Goal: Task Accomplishment & Management: Complete application form

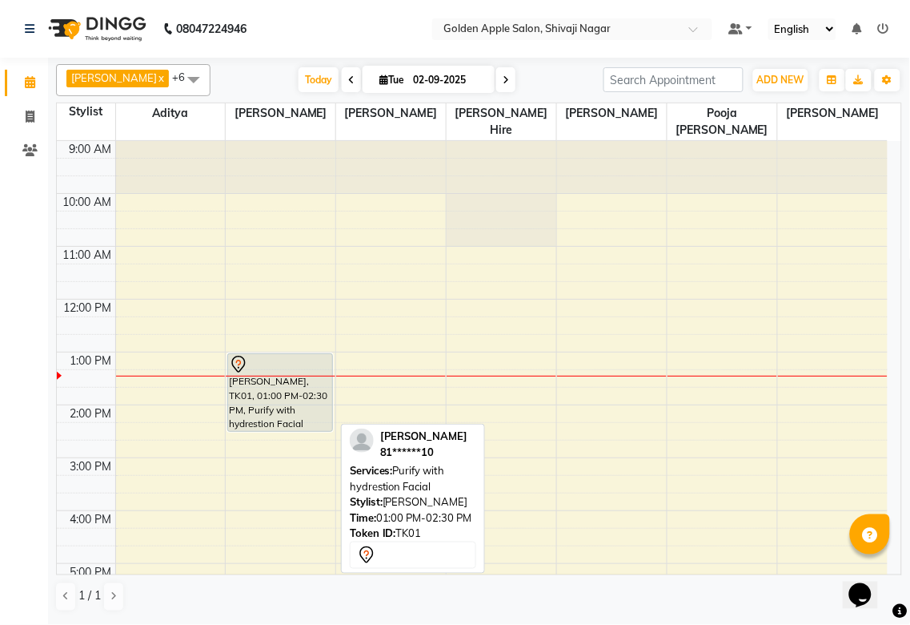
scroll to position [89, 0]
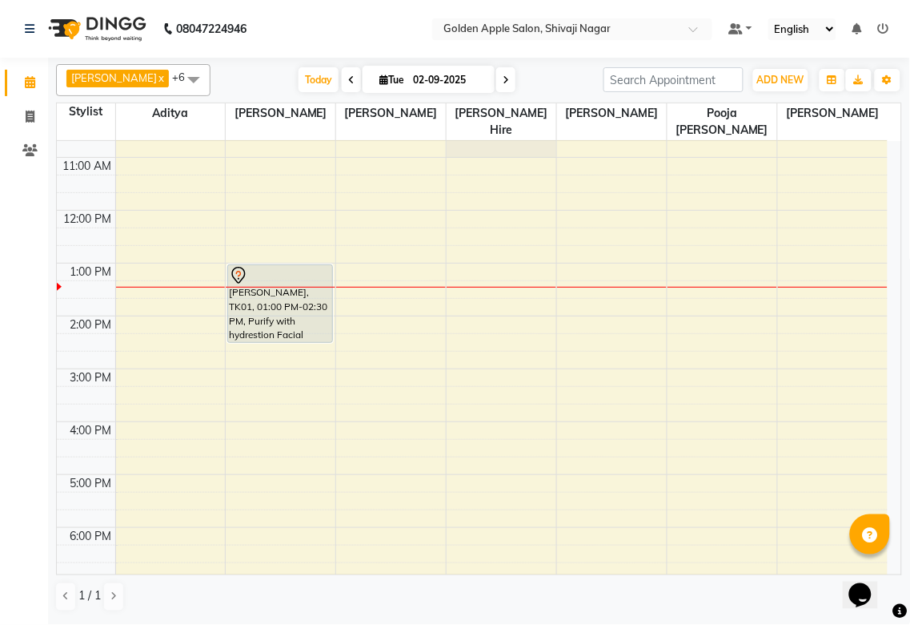
click at [486, 269] on div "9:00 AM 10:00 AM 11:00 AM 12:00 PM 1:00 PM 2:00 PM 3:00 PM 4:00 PM 5:00 PM 6:00…" at bounding box center [472, 395] width 831 height 686
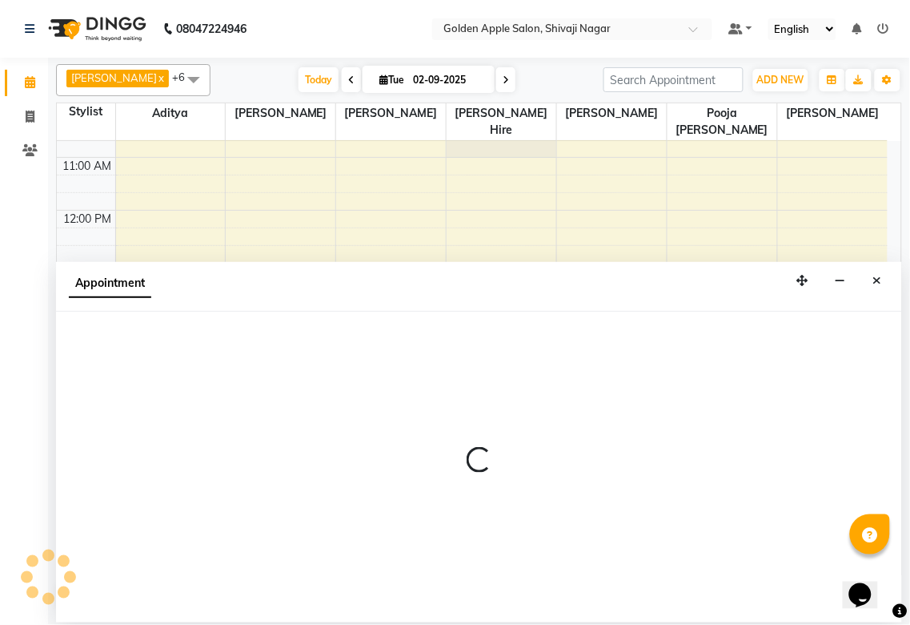
select select "43898"
select select "780"
select select "tentative"
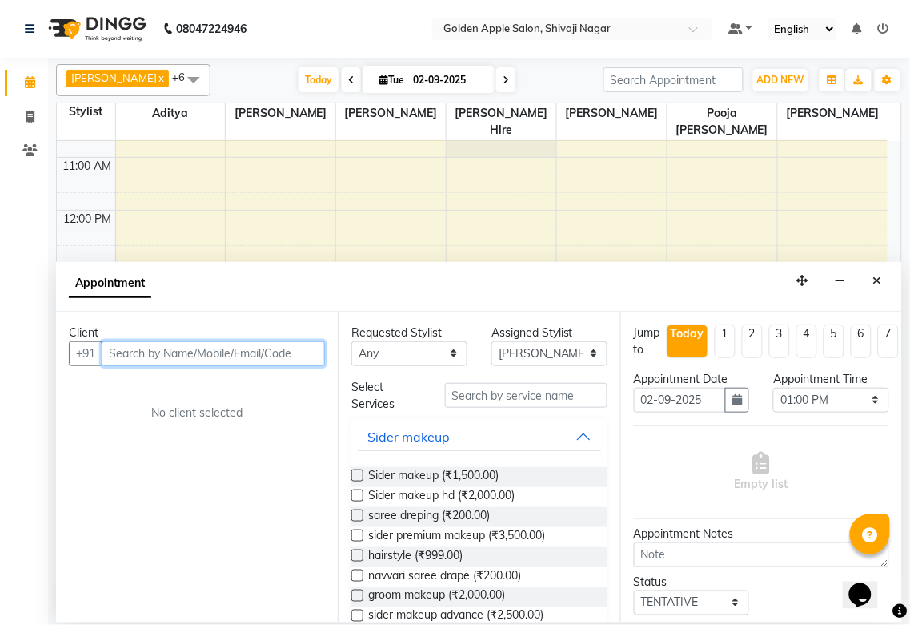
click at [252, 359] on input "text" at bounding box center [213, 353] width 223 height 25
type input "9552737529"
click at [320, 353] on button "Add Client" at bounding box center [292, 353] width 66 height 25
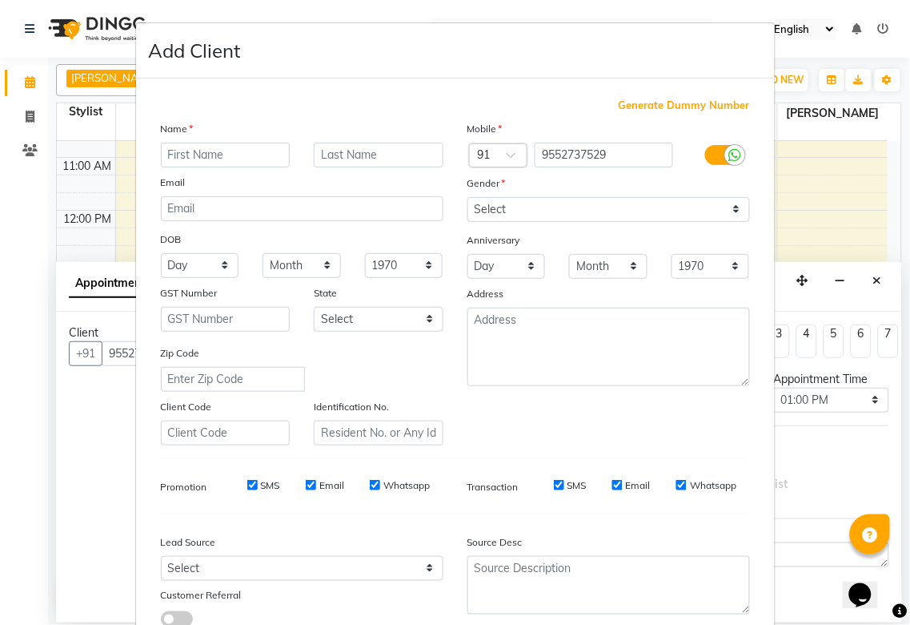
click at [213, 163] on input "text" at bounding box center [226, 155] width 130 height 25
type input "Sahil"
click at [353, 160] on input "text" at bounding box center [379, 155] width 130 height 25
type input "[PERSON_NAME]"
click at [494, 213] on select "Select [DEMOGRAPHIC_DATA] [DEMOGRAPHIC_DATA] Other Prefer Not To Say" at bounding box center [609, 209] width 283 height 25
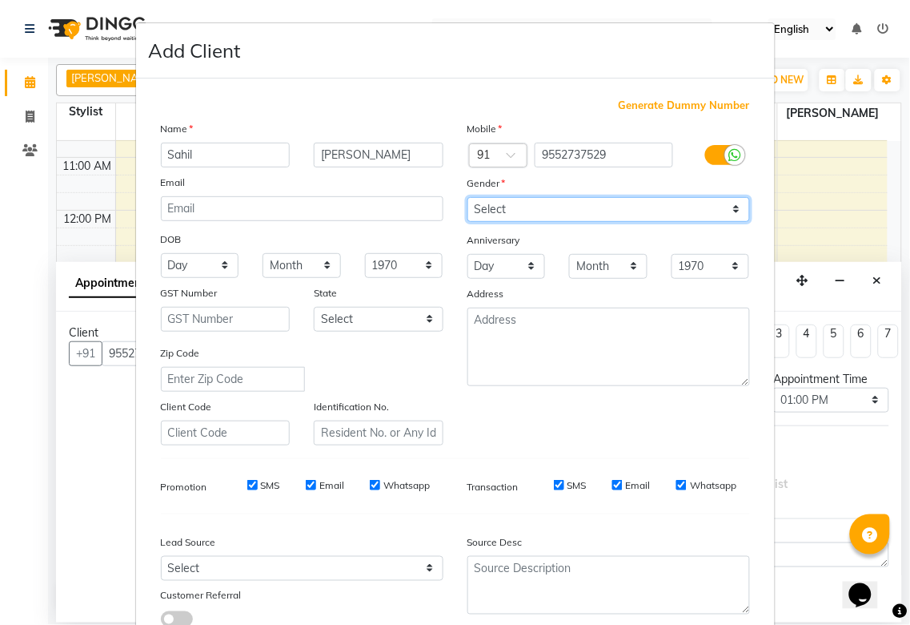
select select "[DEMOGRAPHIC_DATA]"
click at [468, 197] on select "Select [DEMOGRAPHIC_DATA] [DEMOGRAPHIC_DATA] Other Prefer Not To Say" at bounding box center [609, 209] width 283 height 25
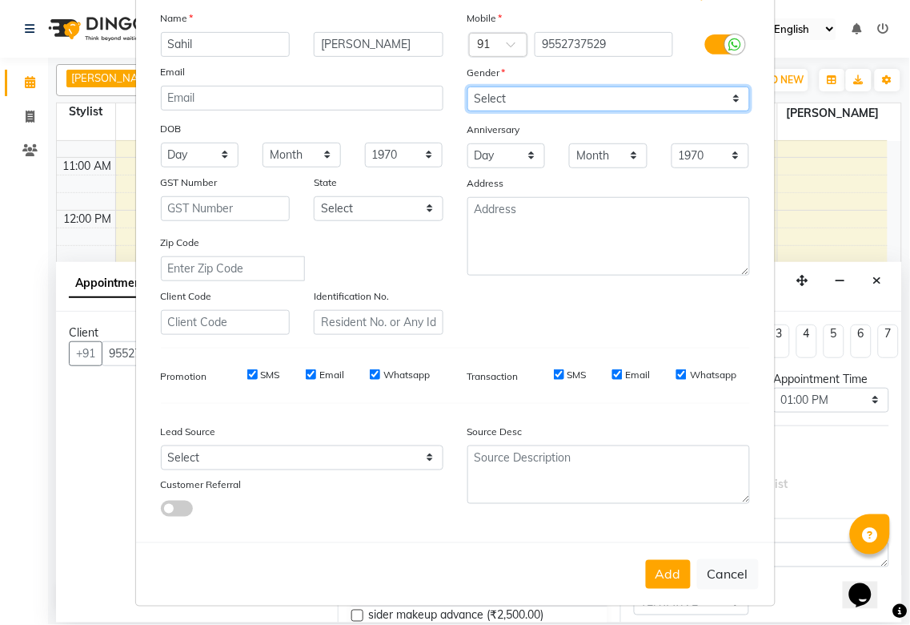
scroll to position [115, 0]
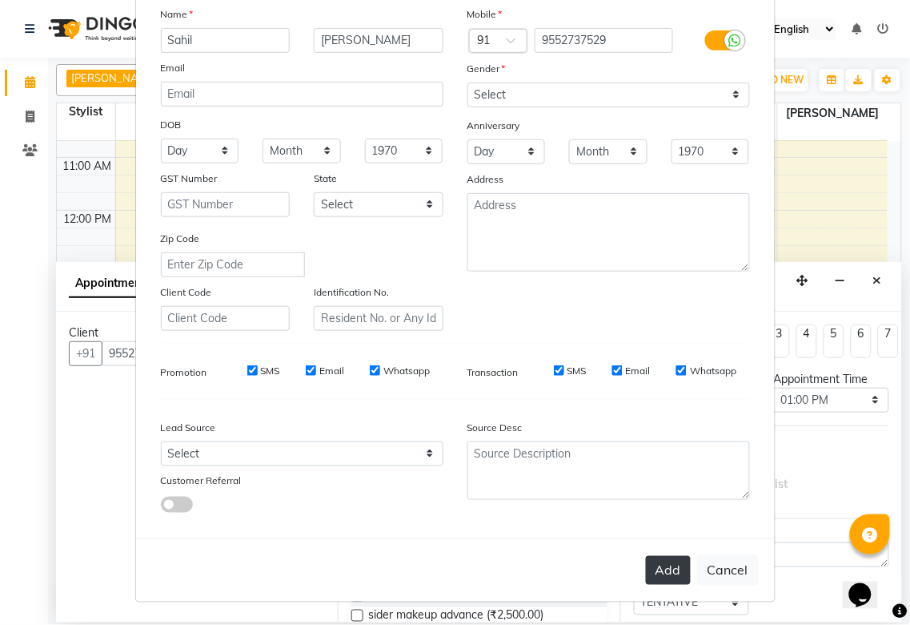
click at [673, 577] on button "Add" at bounding box center [668, 570] width 45 height 29
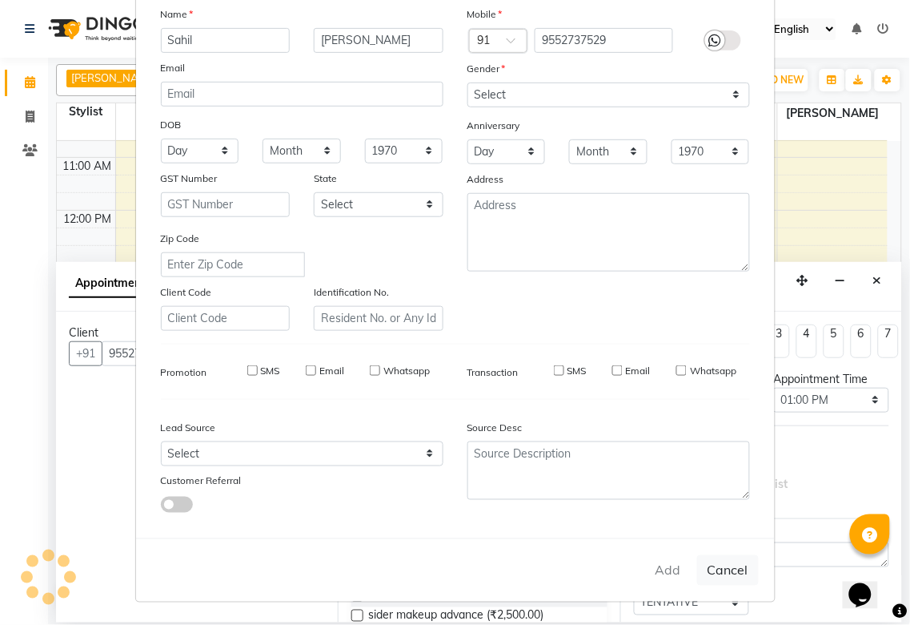
type input "95******29"
select select
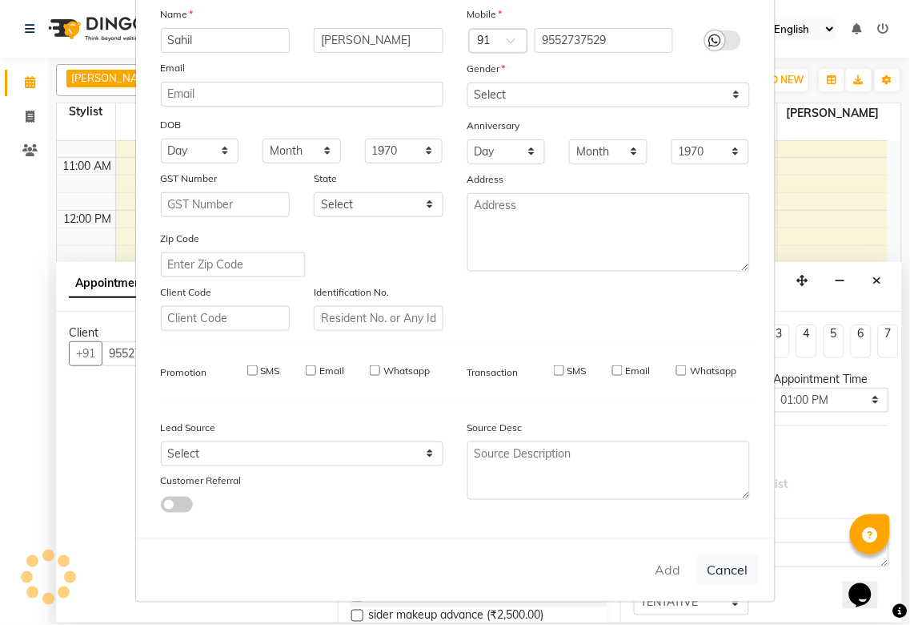
select select
checkbox input "false"
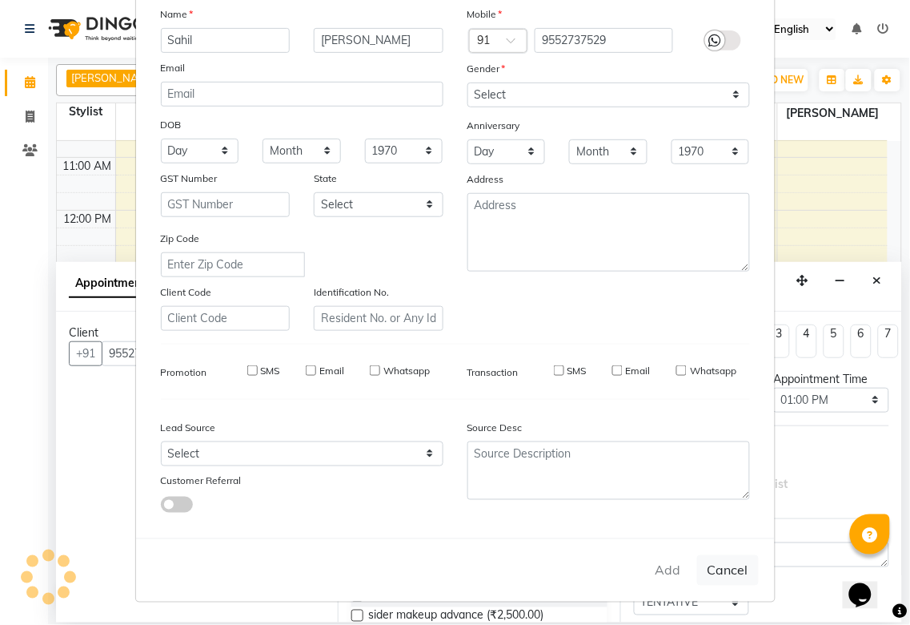
checkbox input "false"
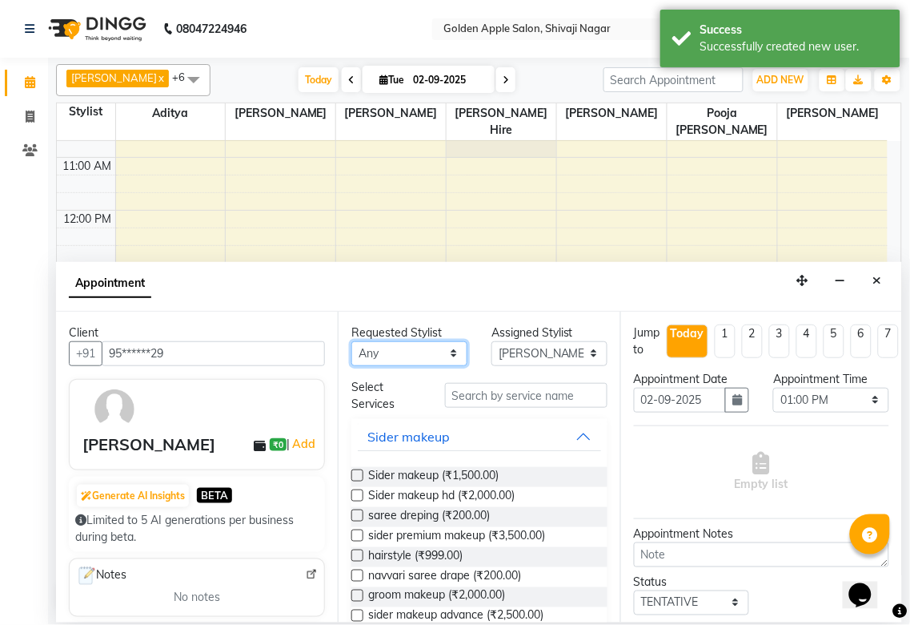
click at [437, 352] on select "Any [PERSON_NAME] [PERSON_NAME] [PERSON_NAME] [PERSON_NAME] Hire operator pooja…" at bounding box center [410, 353] width 116 height 25
select select "87844"
click at [352, 341] on select "Any [PERSON_NAME] [PERSON_NAME] [PERSON_NAME] [PERSON_NAME] Hire operator pooja…" at bounding box center [410, 353] width 116 height 25
select select "87844"
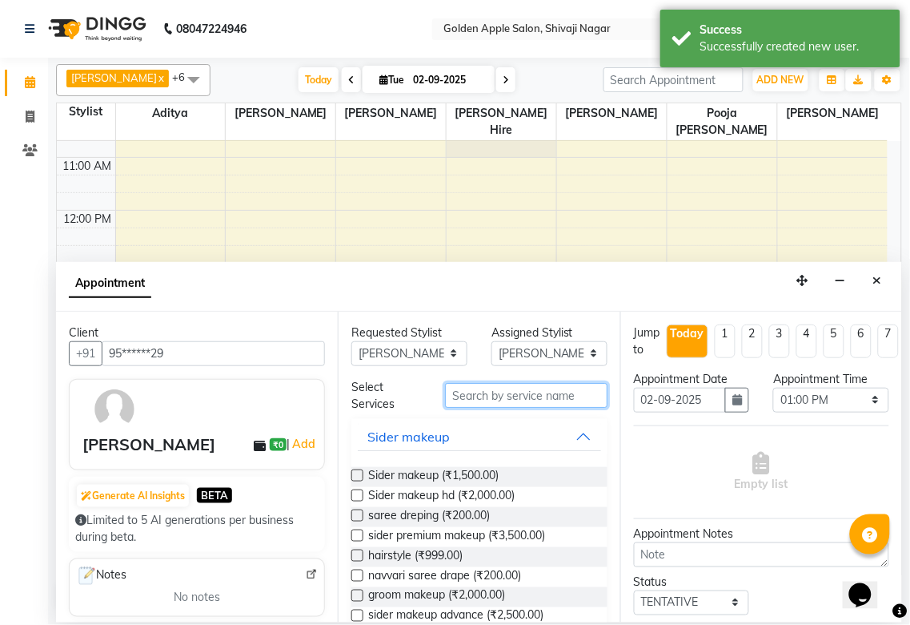
click at [464, 402] on input "text" at bounding box center [526, 395] width 163 height 25
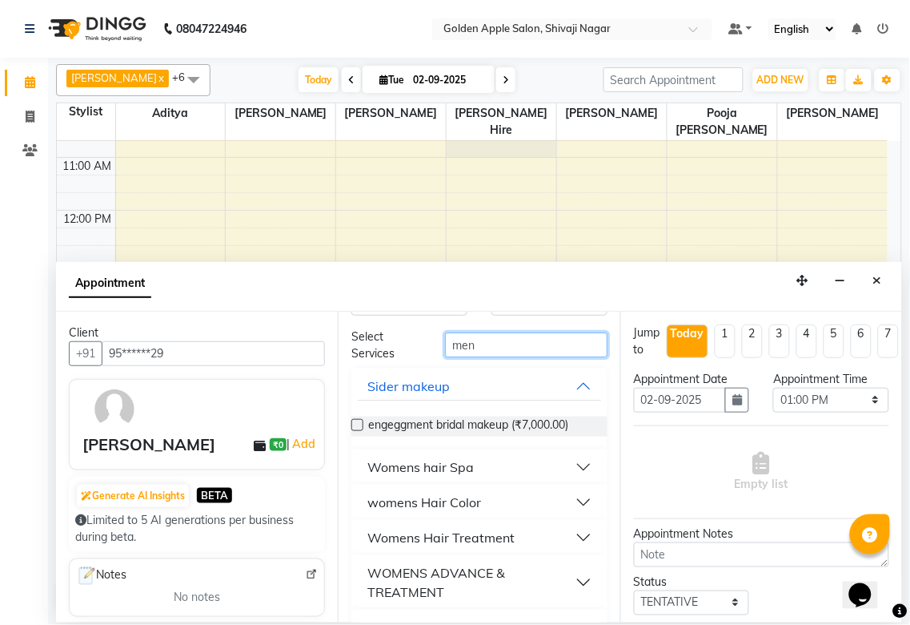
scroll to position [46, 0]
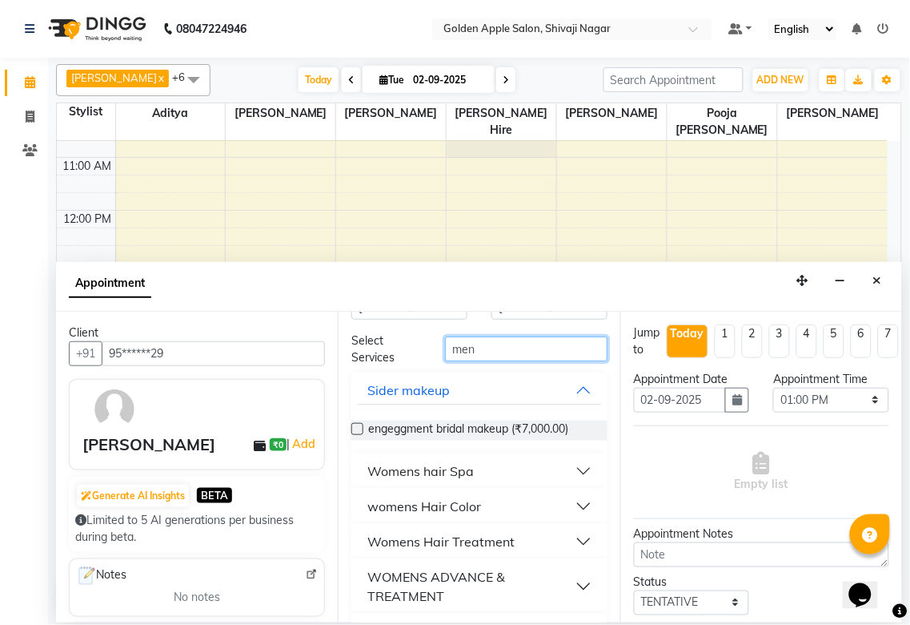
click at [486, 348] on input "men" at bounding box center [526, 348] width 163 height 25
type input "m"
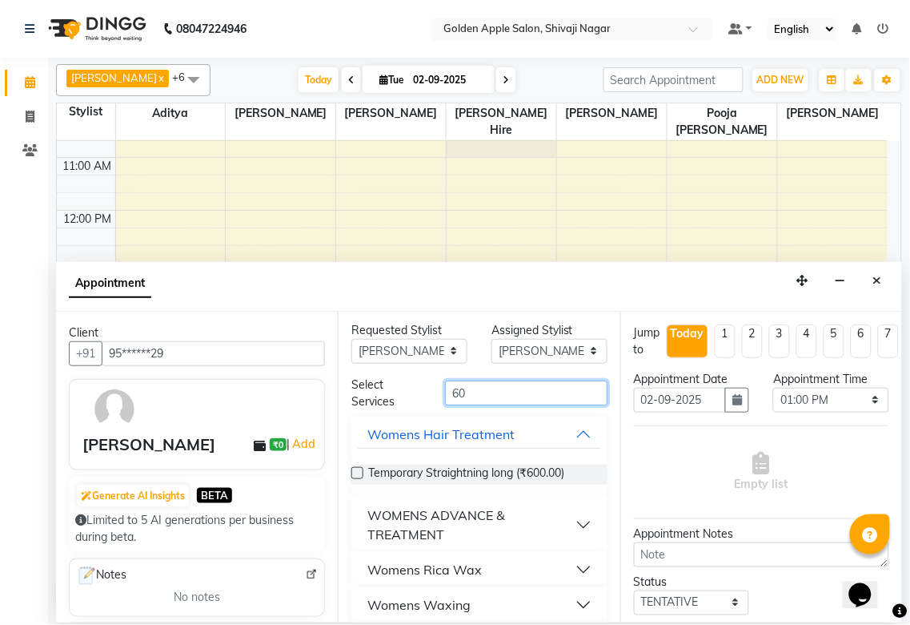
scroll to position [0, 0]
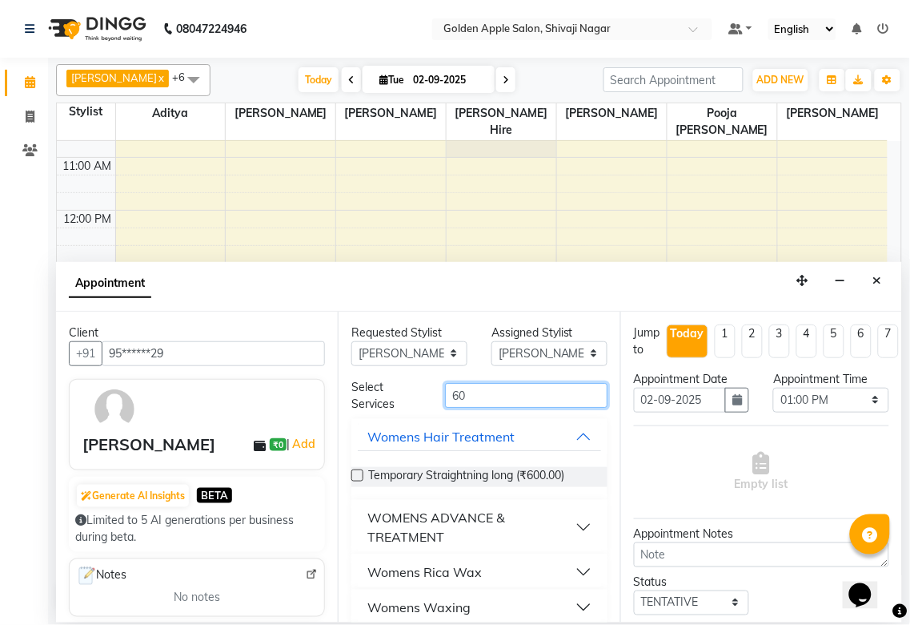
click at [463, 394] on input "60" at bounding box center [526, 395] width 163 height 25
type input "6"
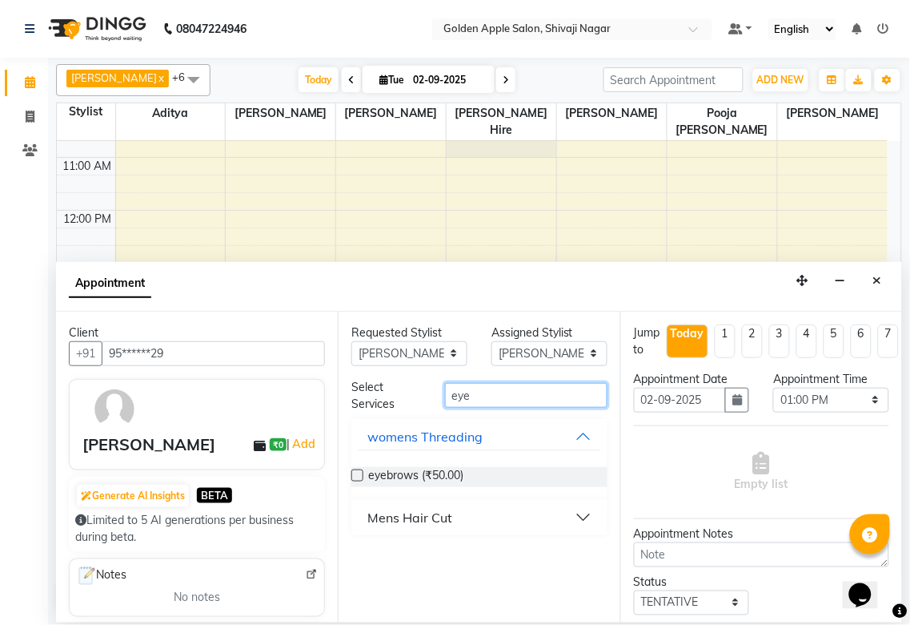
type input "eye"
click at [447, 508] on div "Mens Hair Cut" at bounding box center [410, 517] width 85 height 19
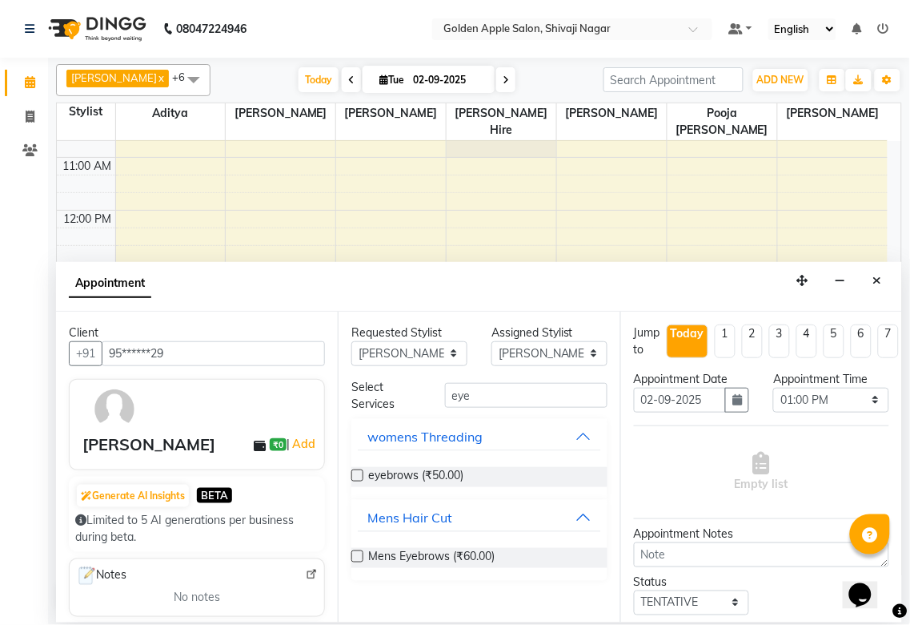
click at [356, 555] on label at bounding box center [358, 556] width 12 height 12
click at [356, 555] on input "checkbox" at bounding box center [357, 558] width 10 height 10
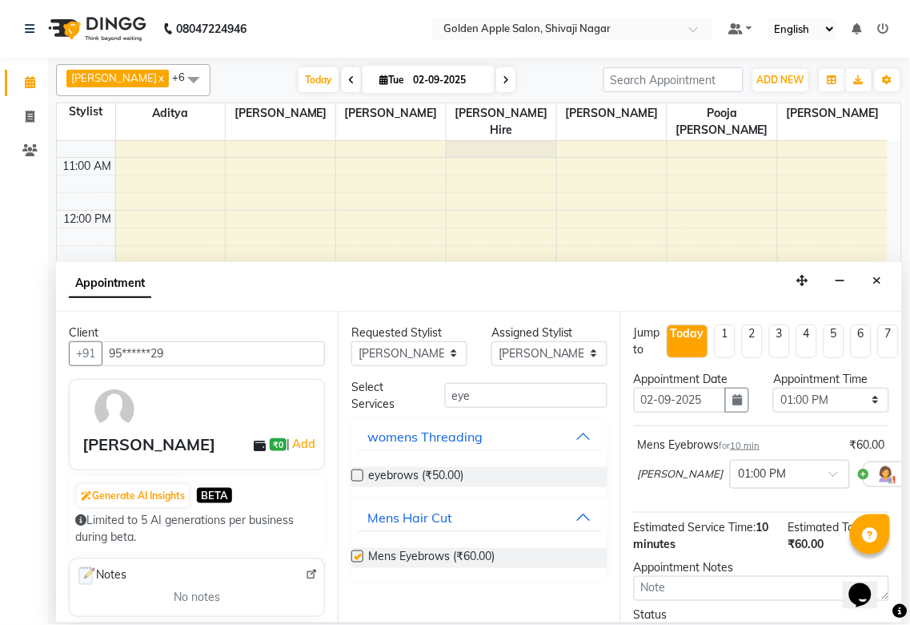
checkbox input "false"
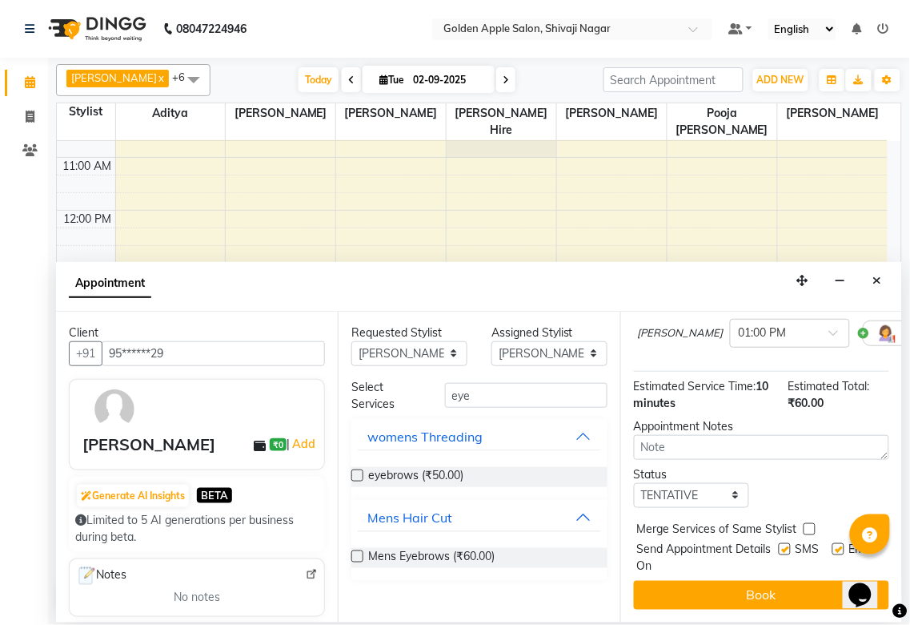
scroll to position [157, 0]
click at [694, 483] on select "Select TENTATIVE CONFIRM CHECK-IN UPCOMING" at bounding box center [692, 495] width 116 height 25
select select "confirm booking"
click at [634, 483] on select "Select TENTATIVE CONFIRM CHECK-IN UPCOMING" at bounding box center [692, 495] width 116 height 25
click at [779, 543] on label at bounding box center [785, 549] width 12 height 12
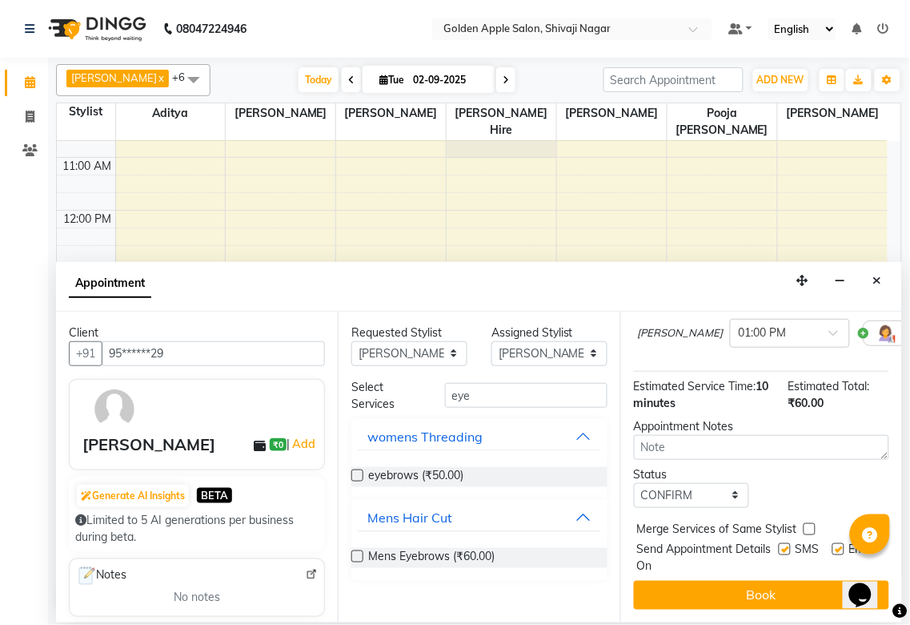
click at [779, 545] on input "checkbox" at bounding box center [784, 550] width 10 height 10
checkbox input "false"
click at [833, 543] on label at bounding box center [839, 549] width 12 height 12
click at [833, 545] on input "checkbox" at bounding box center [838, 550] width 10 height 10
checkbox input "false"
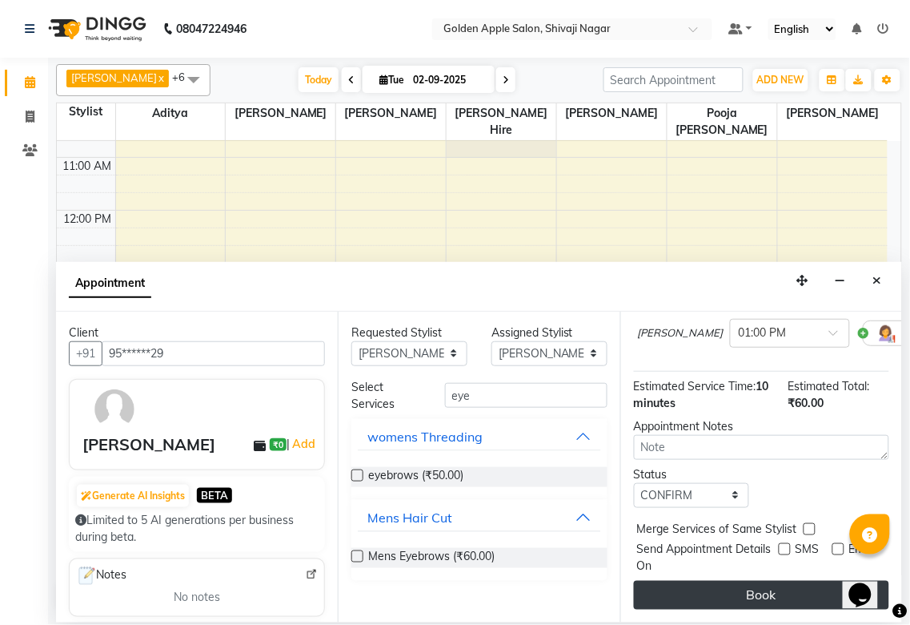
click at [786, 581] on button "Book" at bounding box center [761, 595] width 255 height 29
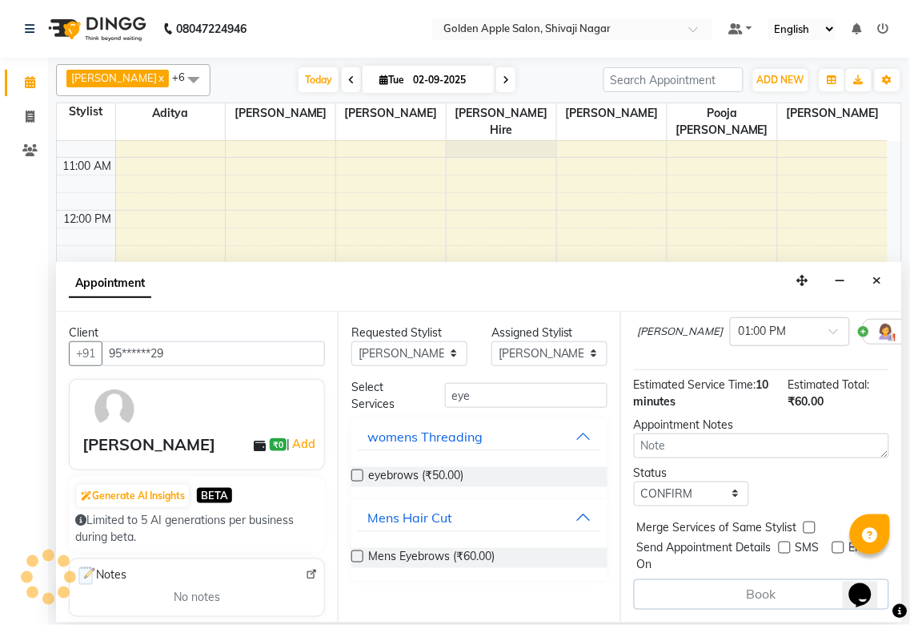
scroll to position [159, 0]
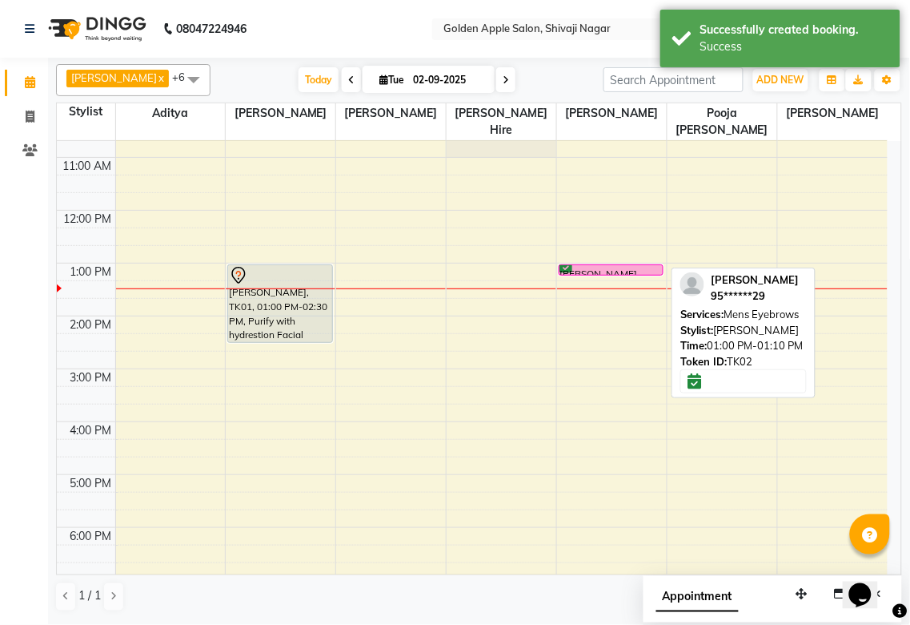
click at [649, 270] on div "[PERSON_NAME], TK02, 01:00 PM-01:10 PM, Mens Eyebrows" at bounding box center [611, 270] width 103 height 10
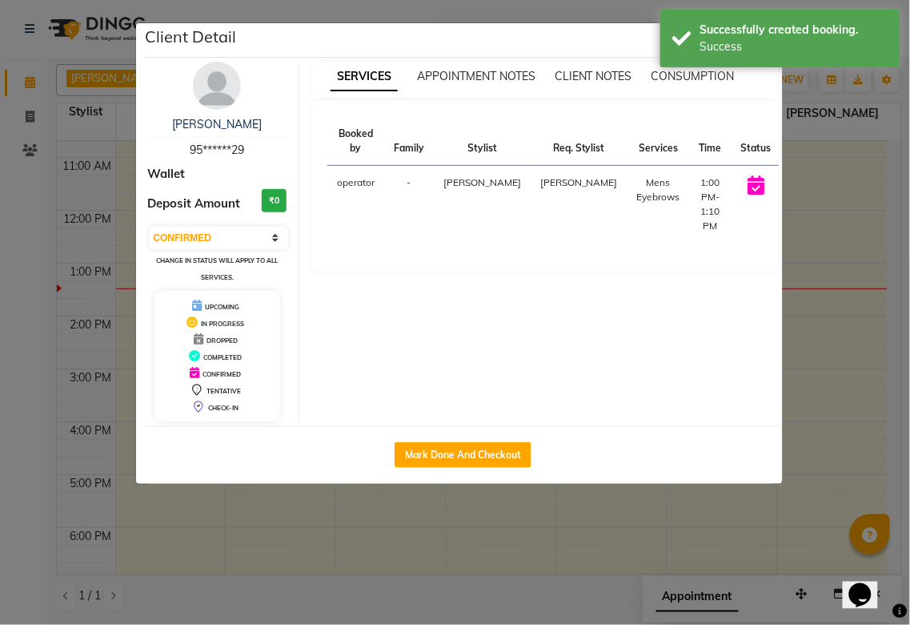
click at [793, 190] on button "START" at bounding box center [809, 187] width 33 height 20
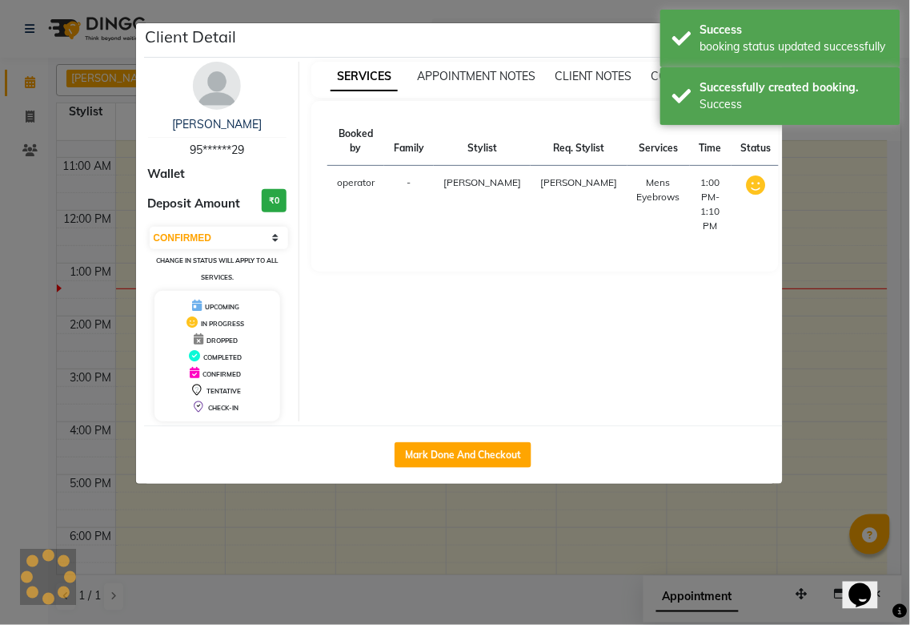
select select "1"
click at [857, 196] on ngb-modal-window "Client Detail [PERSON_NAME] 95******29 Wallet Deposit Amount ₹0 Select IN SERVI…" at bounding box center [455, 312] width 910 height 625
